Goal: Book appointment/travel/reservation

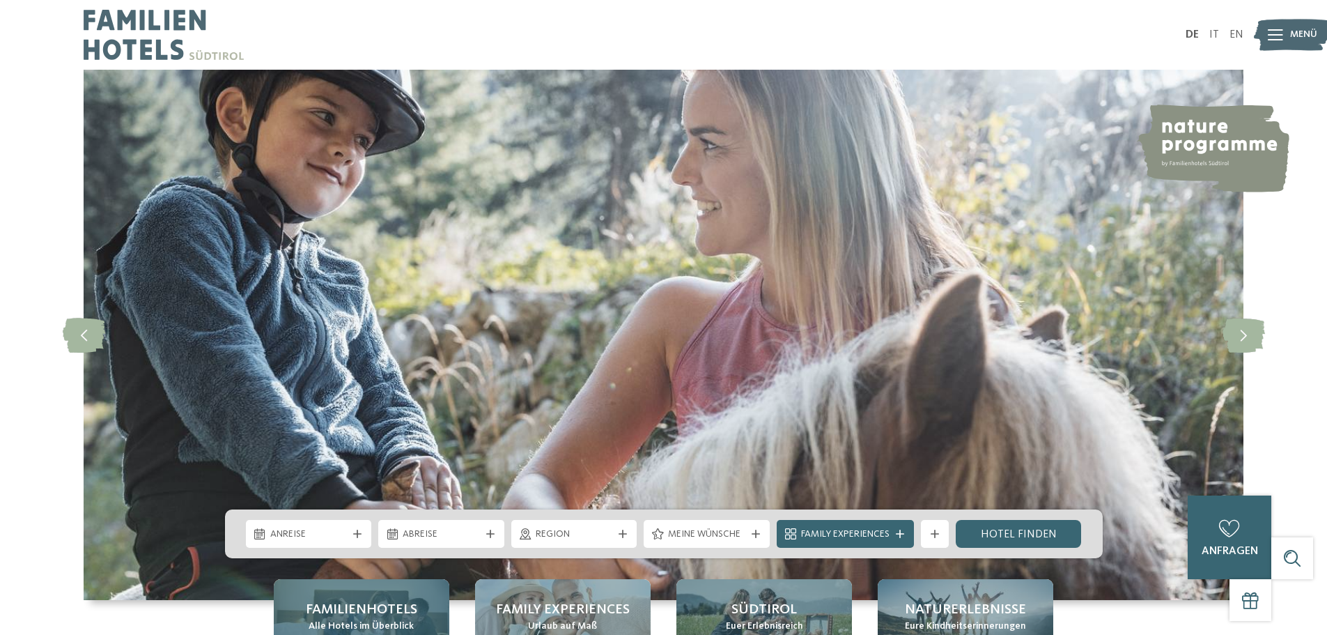
click at [366, 605] on span "Familienhotels" at bounding box center [361, 610] width 111 height 20
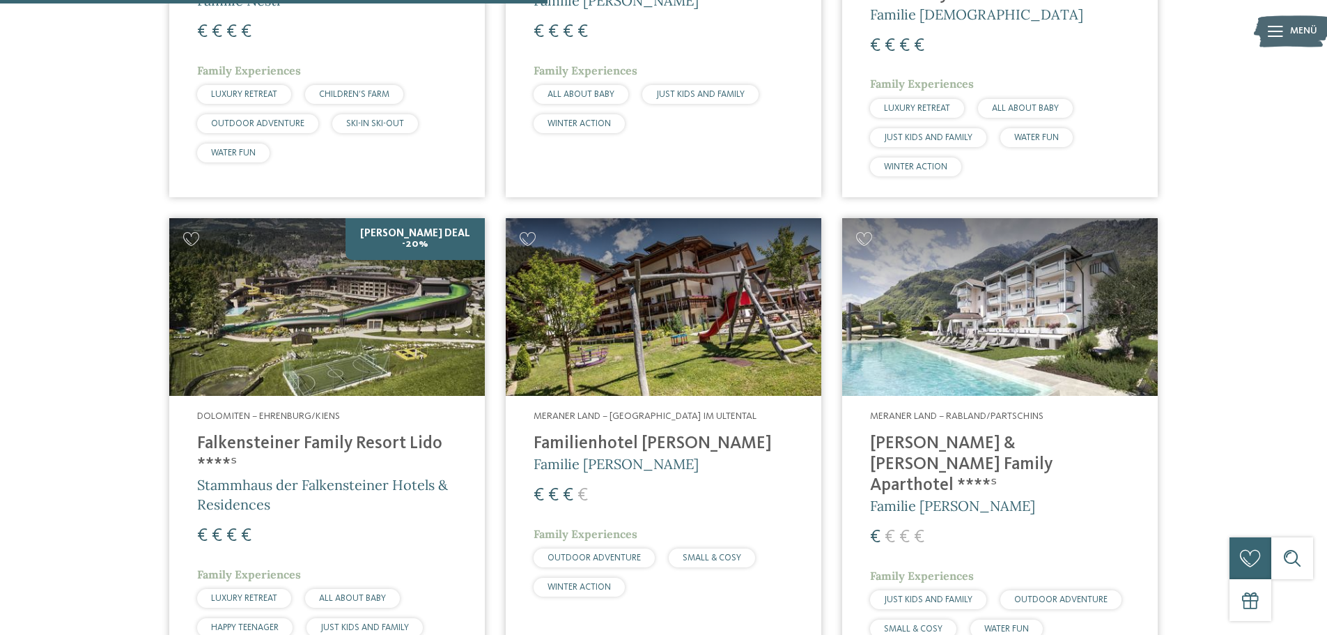
scroll to position [2090, 0]
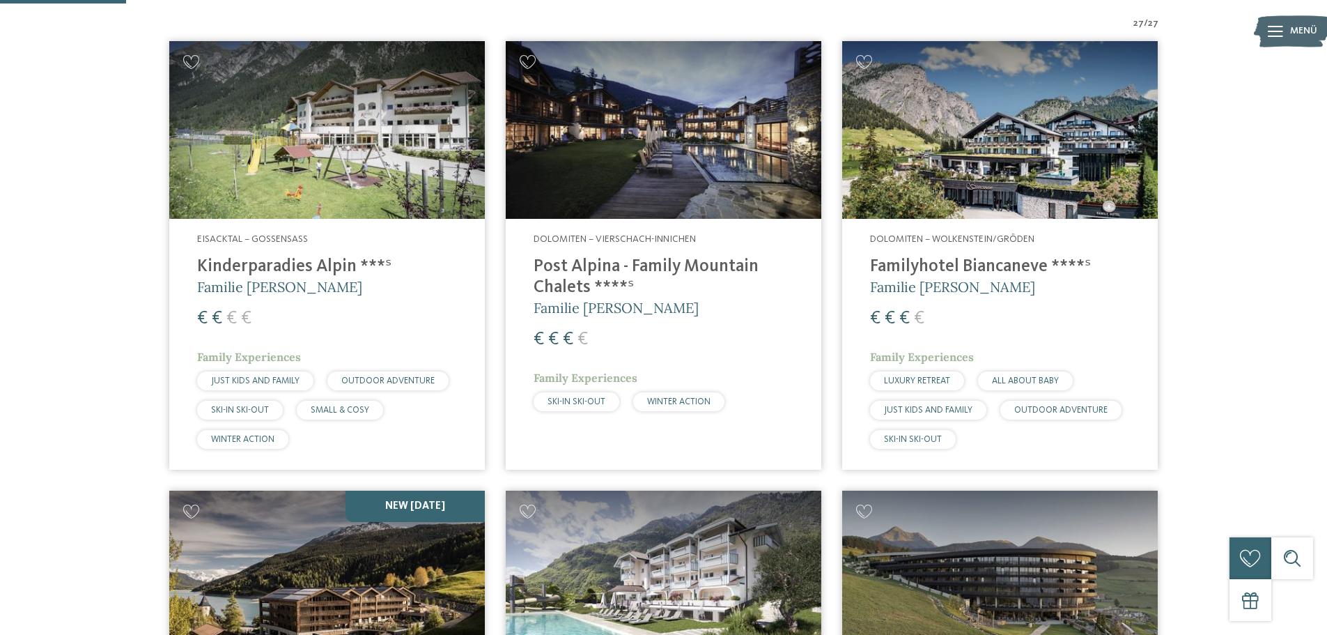
scroll to position [697, 0]
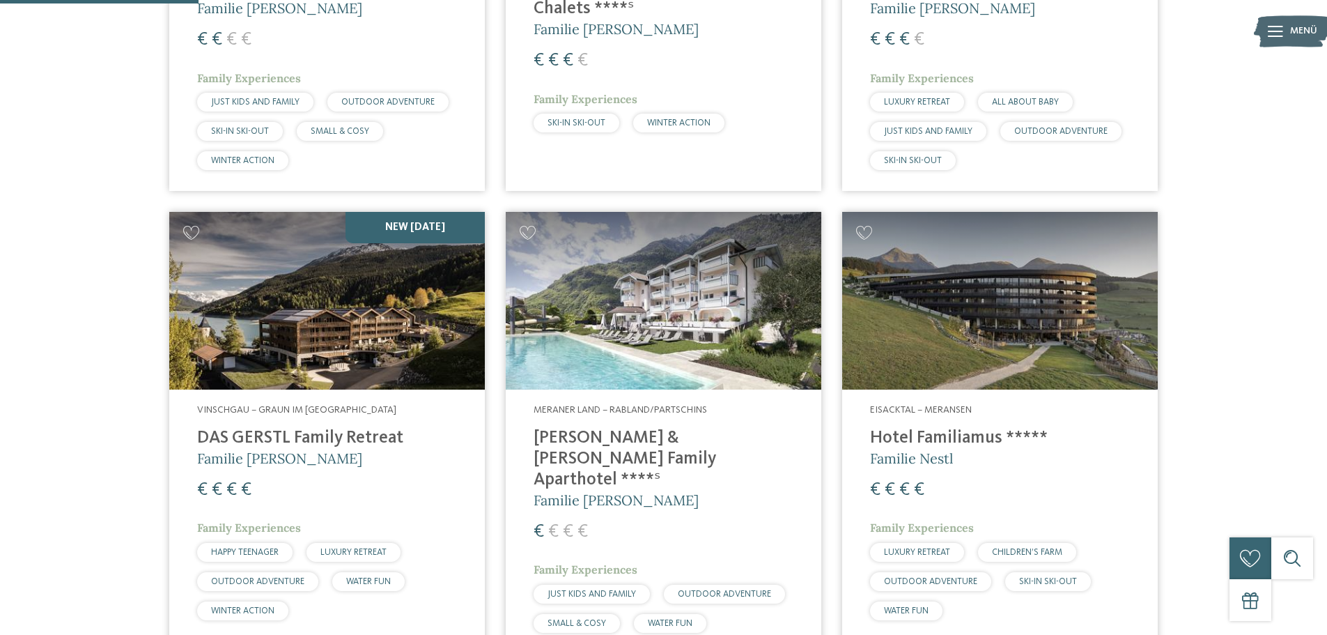
click at [623, 281] on img at bounding box center [664, 301] width 316 height 178
